Goal: Task Accomplishment & Management: Manage account settings

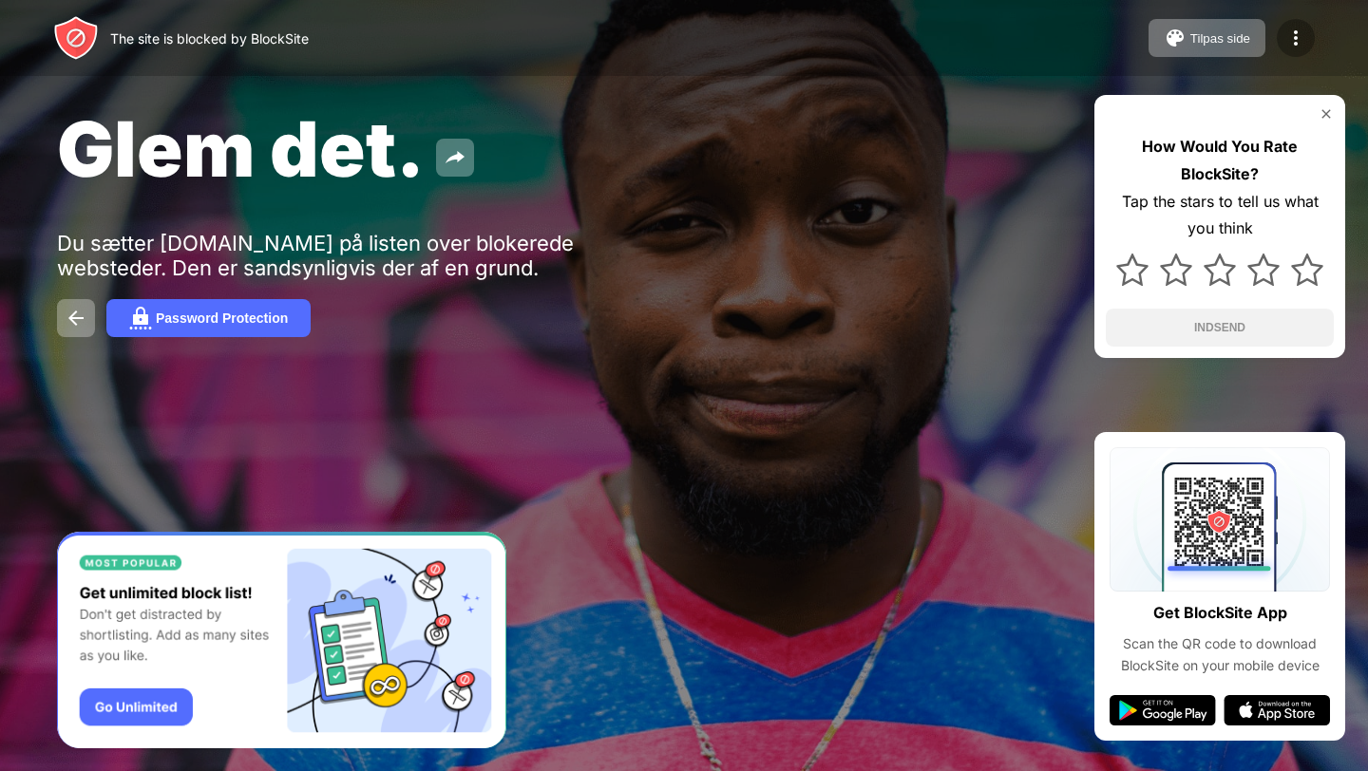
click at [1297, 45] on img at bounding box center [1295, 38] width 23 height 23
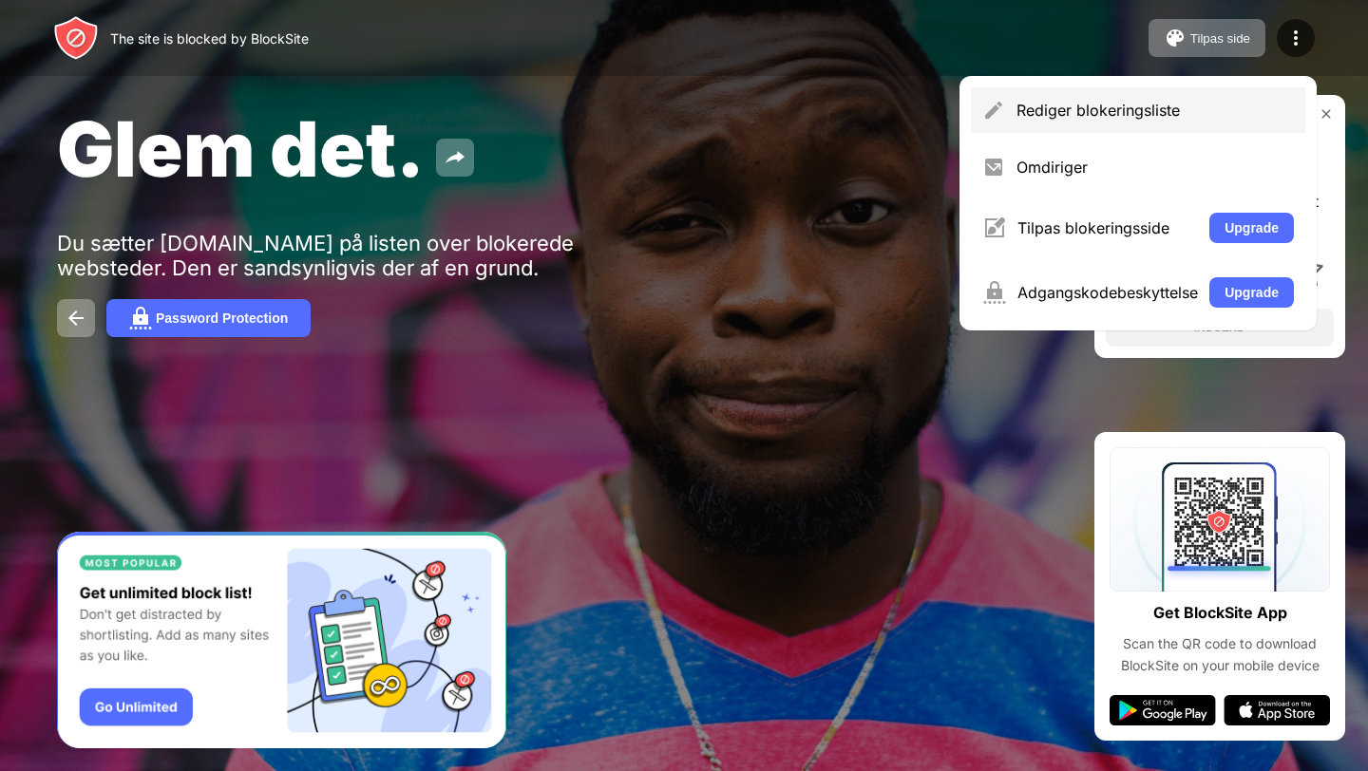
click at [1055, 114] on div "Rediger blokeringsliste" at bounding box center [1155, 110] width 277 height 19
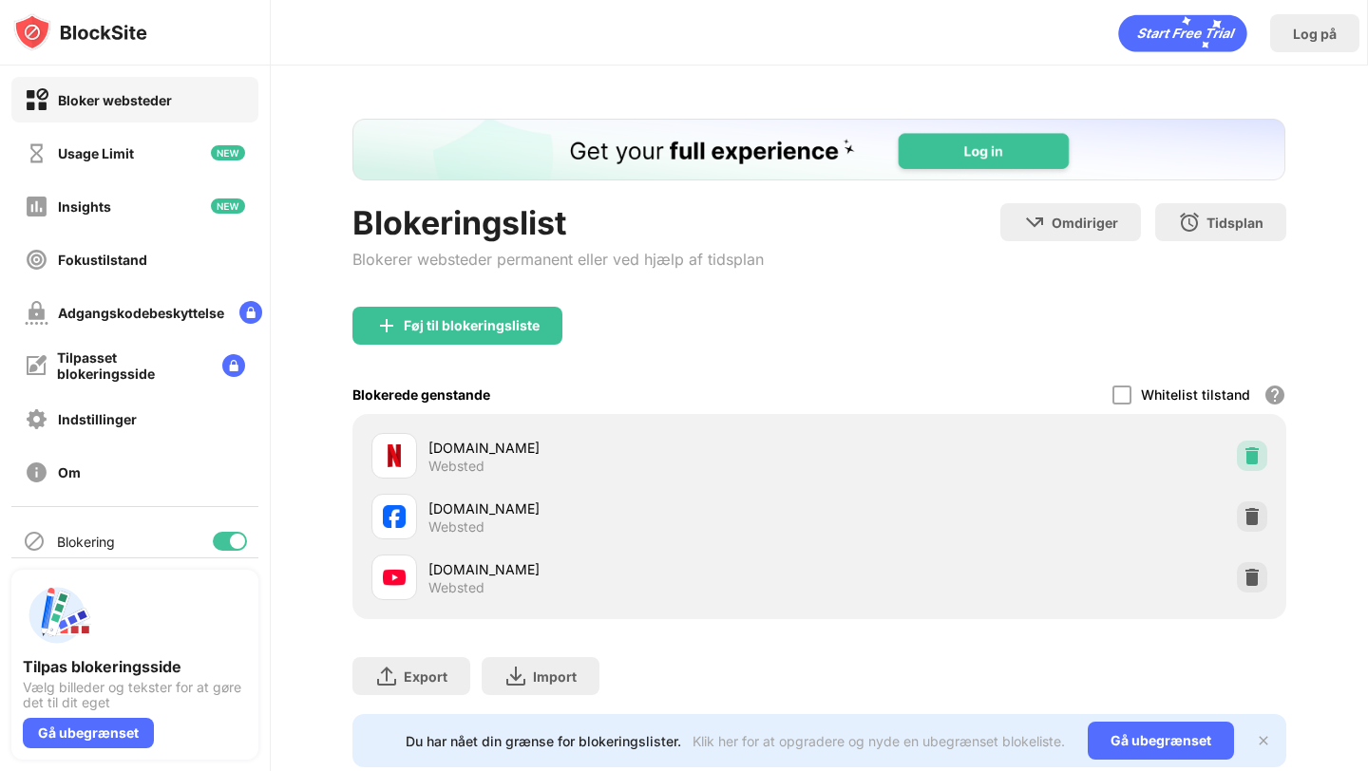
click at [1243, 466] on img at bounding box center [1252, 456] width 19 height 19
